Goal: Task Accomplishment & Management: Manage account settings

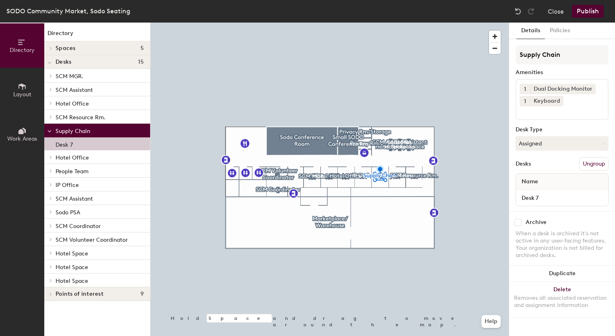
click at [103, 189] on p "IP Office" at bounding box center [100, 184] width 88 height 10
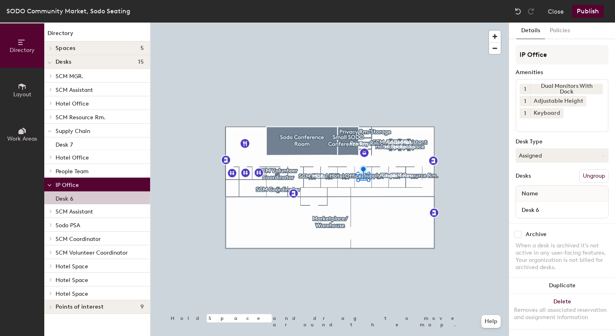
click at [86, 198] on div "Desk 6" at bounding box center [97, 197] width 106 height 13
click at [557, 150] on button "Assigned" at bounding box center [562, 155] width 93 height 14
click at [533, 176] on div "Assigned" at bounding box center [556, 180] width 80 height 12
click at [545, 161] on button "Assigned" at bounding box center [562, 155] width 93 height 14
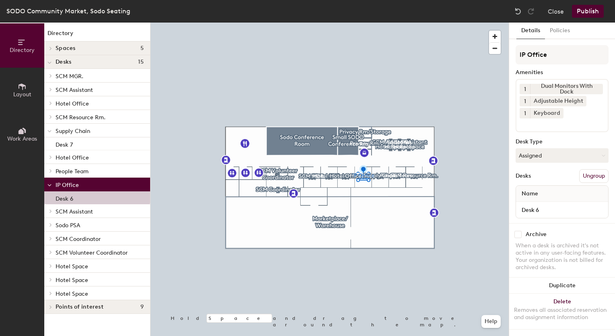
click at [583, 15] on button "Publish" at bounding box center [588, 11] width 32 height 13
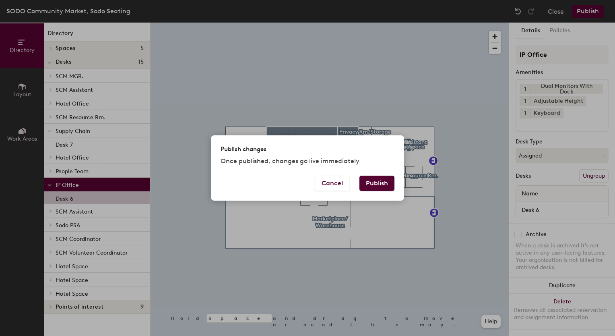
click at [376, 186] on button "Publish" at bounding box center [376, 182] width 35 height 15
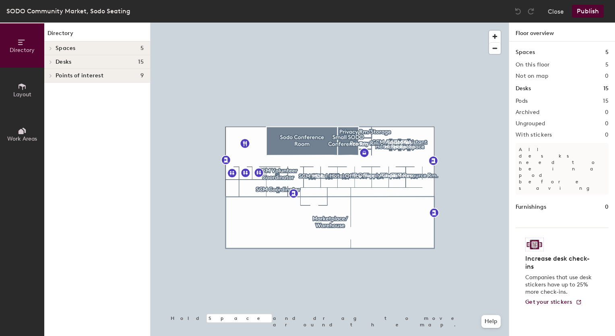
click at [25, 84] on icon at bounding box center [22, 86] width 9 height 9
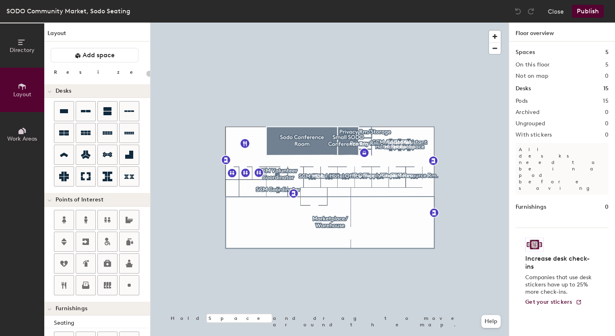
click at [19, 123] on button "Work Areas" at bounding box center [22, 134] width 44 height 44
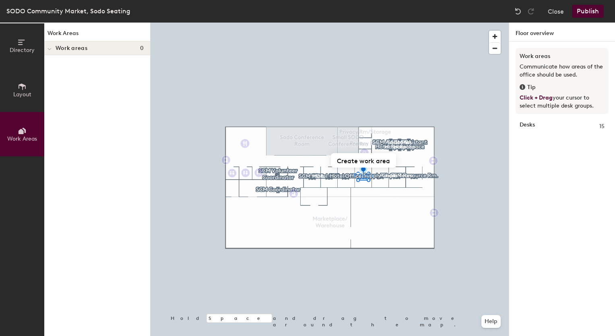
click at [35, 48] on button "Directory" at bounding box center [22, 45] width 44 height 44
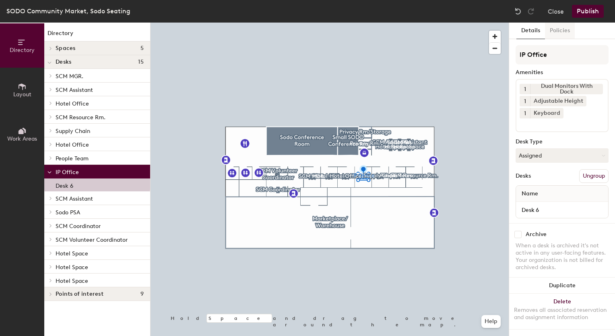
click at [565, 29] on button "Policies" at bounding box center [560, 31] width 30 height 17
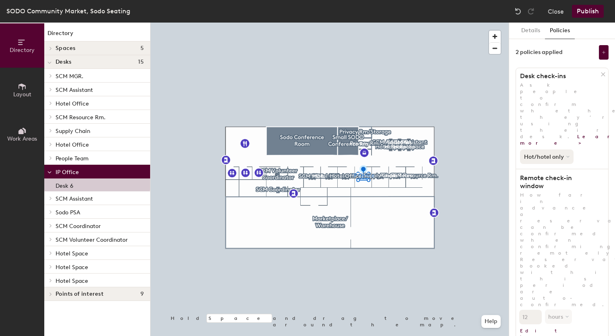
click at [560, 149] on button "Hot/hotel only" at bounding box center [547, 156] width 54 height 14
click at [590, 146] on div "Hot/hotel only All desk types Hot/hotel only" at bounding box center [562, 155] width 92 height 18
click at [602, 51] on icon at bounding box center [604, 52] width 4 height 4
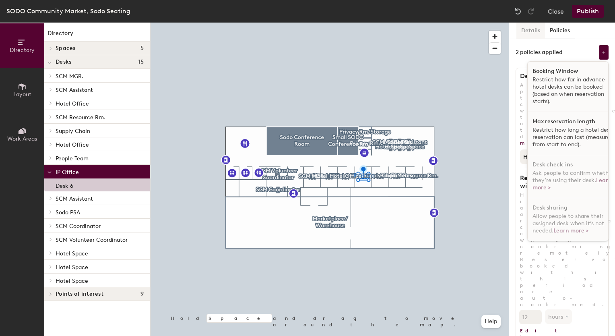
click at [528, 30] on button "Details" at bounding box center [530, 31] width 29 height 17
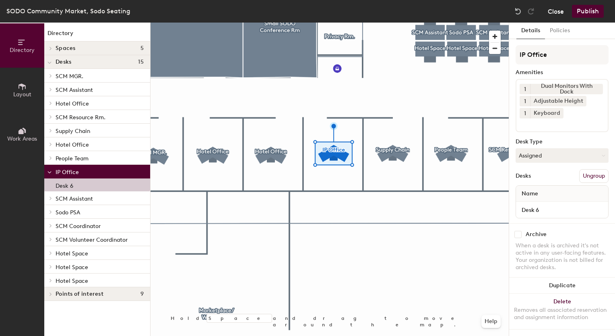
click at [555, 11] on button "Close" at bounding box center [556, 11] width 16 height 13
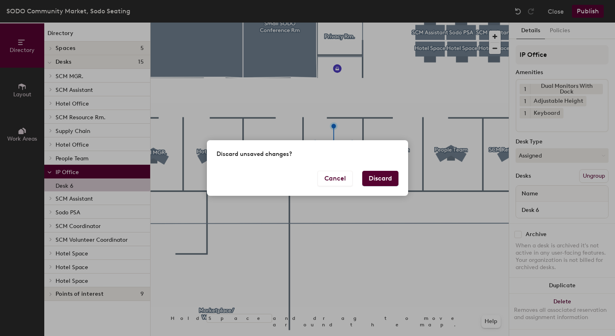
click at [369, 181] on button "Discard" at bounding box center [380, 178] width 36 height 15
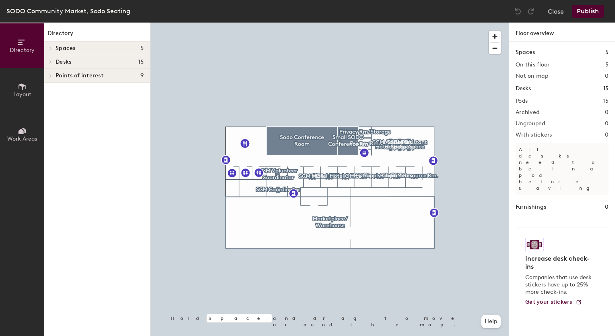
click at [54, 47] on div at bounding box center [50, 48] width 9 height 4
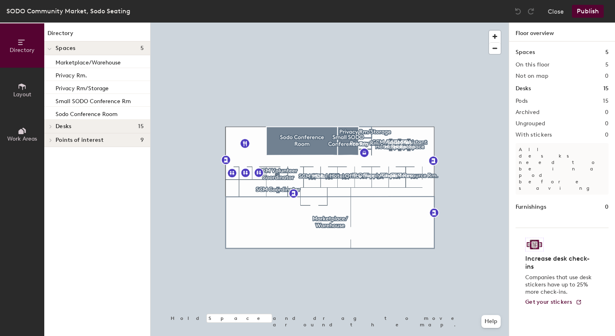
click at [54, 47] on div at bounding box center [49, 47] width 10 height 13
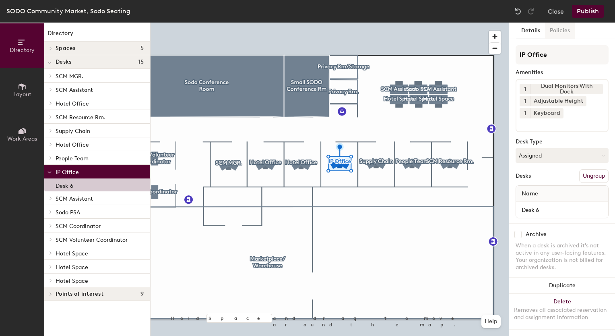
click at [562, 28] on button "Policies" at bounding box center [560, 31] width 30 height 17
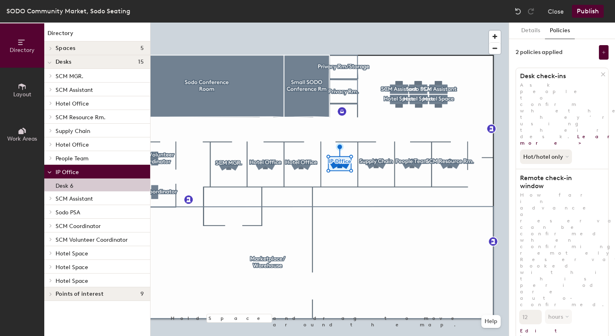
scroll to position [16, 0]
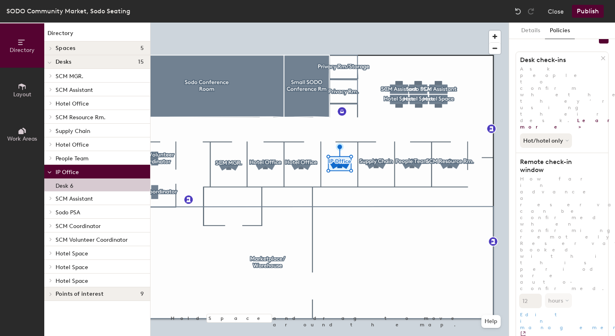
click at [547, 308] on link "Edit in management" at bounding box center [562, 322] width 92 height 29
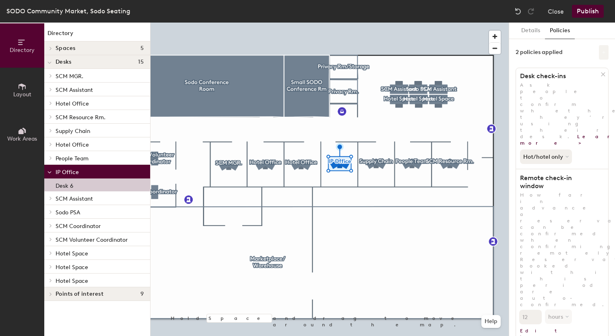
click at [602, 51] on icon at bounding box center [604, 52] width 4 height 4
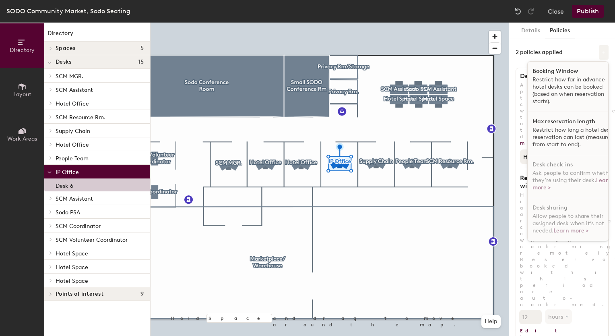
click at [602, 53] on icon at bounding box center [604, 52] width 4 height 4
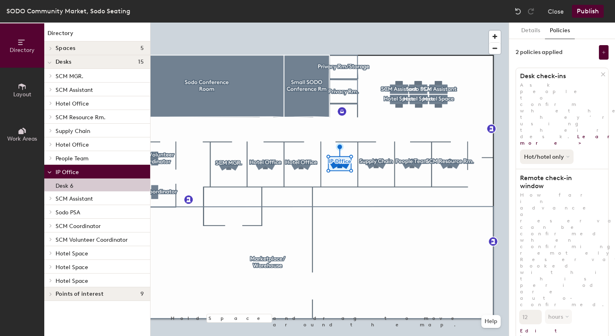
click at [557, 149] on button "Hot/hotel only" at bounding box center [547, 156] width 54 height 14
click at [581, 146] on div "Hot/hotel only All desk types Hot/hotel only" at bounding box center [562, 155] width 92 height 18
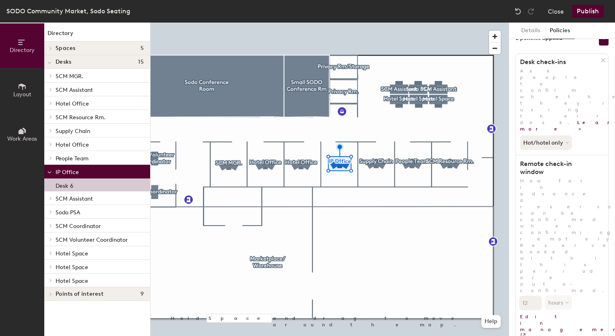
scroll to position [16, 0]
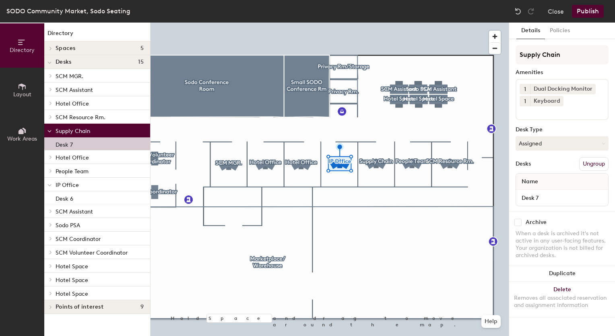
scroll to position [0, 0]
click at [567, 32] on button "Policies" at bounding box center [560, 31] width 30 height 17
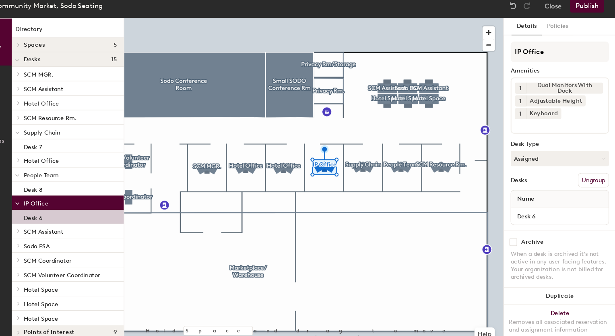
click at [103, 211] on div "Desk 6" at bounding box center [97, 210] width 106 height 13
click at [67, 213] on p "Desk 6" at bounding box center [65, 210] width 18 height 9
click at [539, 151] on button "Assigned" at bounding box center [562, 155] width 93 height 14
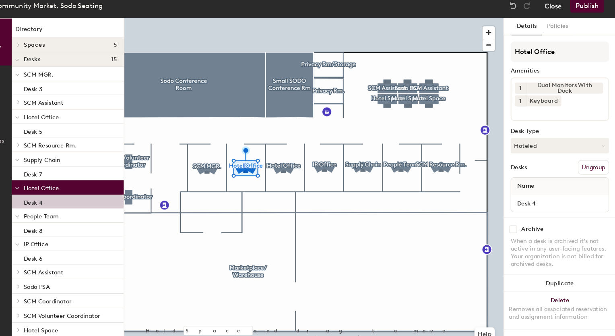
click at [553, 14] on button "Close" at bounding box center [556, 11] width 16 height 13
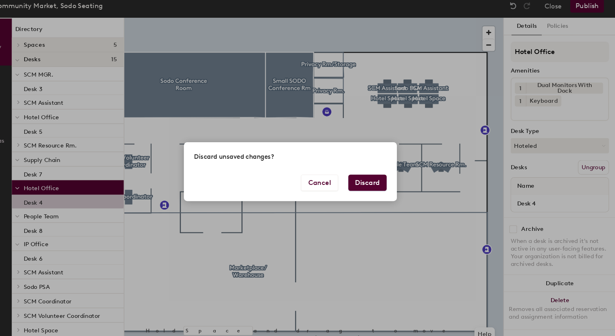
click at [388, 172] on button "Discard" at bounding box center [380, 178] width 36 height 15
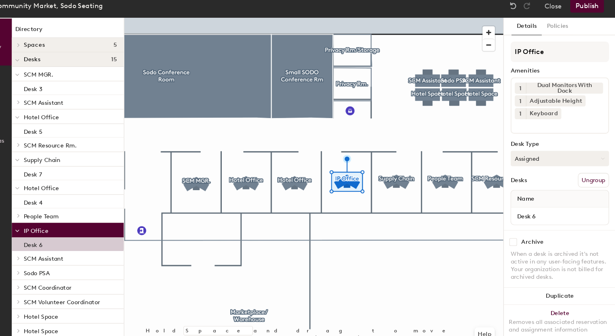
click at [545, 155] on button "Assigned" at bounding box center [562, 155] width 93 height 14
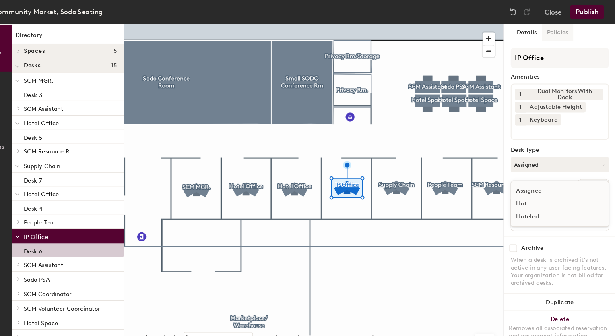
click at [557, 34] on button "Policies" at bounding box center [560, 31] width 30 height 17
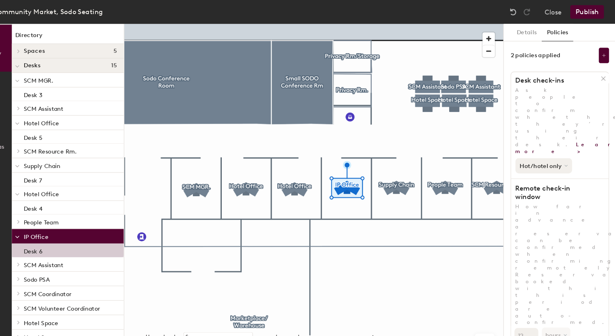
click at [556, 149] on button "Hot/hotel only" at bounding box center [547, 156] width 54 height 14
click at [554, 169] on div "All desk types" at bounding box center [545, 174] width 50 height 10
click at [552, 149] on button "All desk types" at bounding box center [545, 156] width 51 height 14
click at [548, 179] on div "Hot/hotel only" at bounding box center [545, 184] width 50 height 10
click at [561, 27] on button "Policies" at bounding box center [560, 31] width 30 height 17
